Goal: Task Accomplishment & Management: Manage account settings

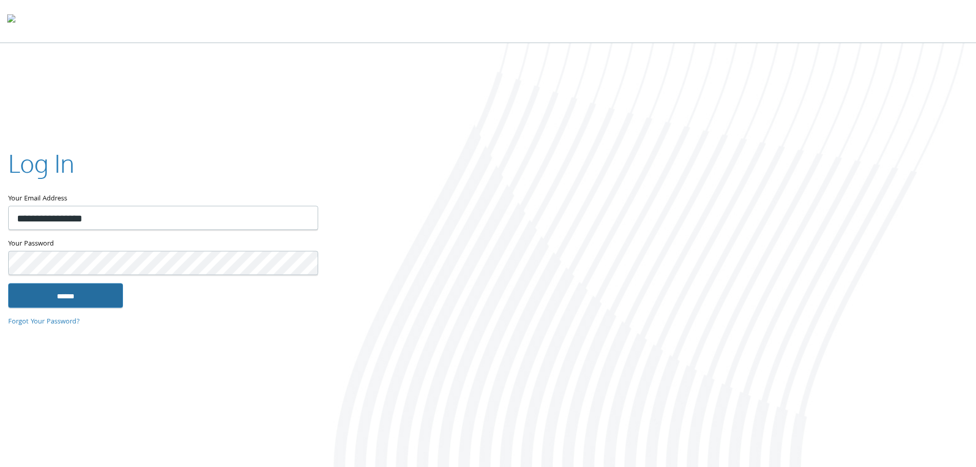
click at [72, 295] on input "******" at bounding box center [65, 295] width 115 height 25
type input "**********"
click at [63, 296] on input "******" at bounding box center [65, 295] width 115 height 25
